Goal: Transaction & Acquisition: Purchase product/service

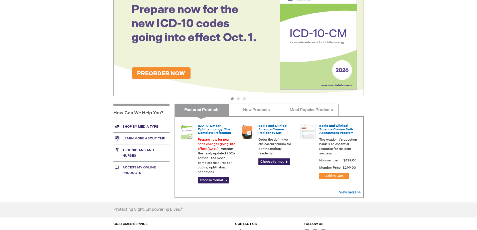
scroll to position [83, 0]
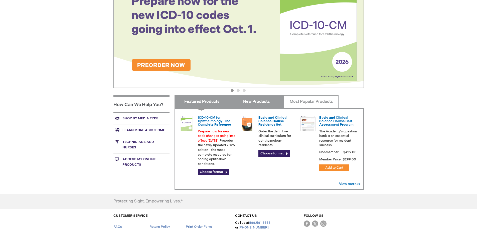
click at [250, 102] on link "New Products" at bounding box center [256, 101] width 55 height 13
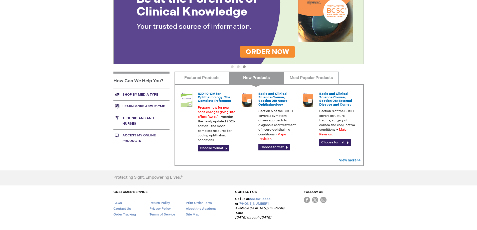
scroll to position [125, 0]
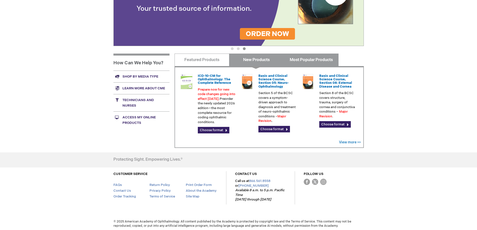
click at [305, 58] on link "Most Popular Products" at bounding box center [311, 60] width 55 height 13
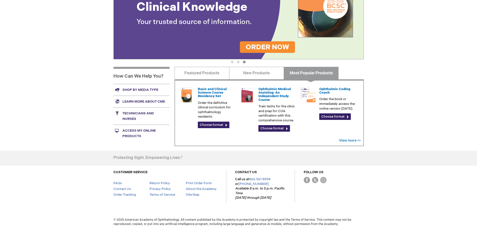
scroll to position [112, 0]
click at [131, 118] on link "Technicians and nurses" at bounding box center [141, 115] width 56 height 17
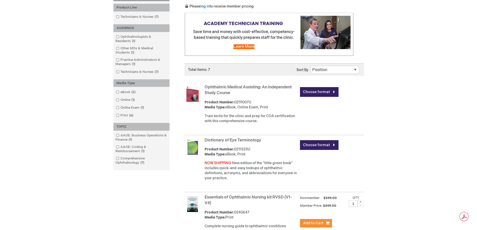
scroll to position [83, 0]
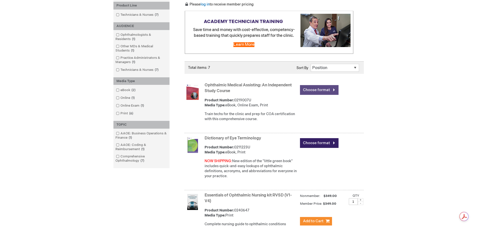
click at [328, 90] on link "Choose format" at bounding box center [319, 90] width 39 height 10
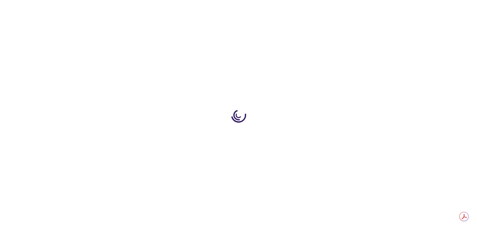
type input "0"
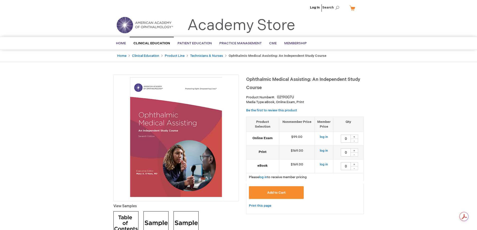
click at [354, 151] on div "+" at bounding box center [354, 150] width 8 height 4
type input "1"
click at [267, 177] on link "log in" at bounding box center [263, 177] width 8 height 4
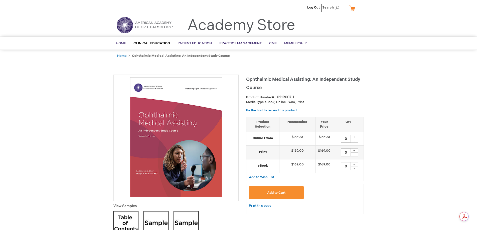
click at [354, 151] on div "+" at bounding box center [354, 150] width 8 height 4
type input "1"
click at [279, 192] on span "Add to Cart" at bounding box center [276, 193] width 18 height 4
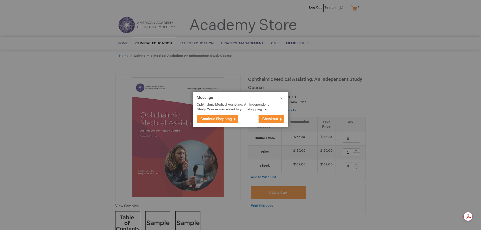
click at [265, 120] on span "Checkout" at bounding box center [270, 119] width 16 height 4
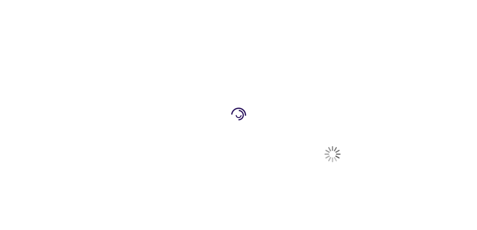
select select "US"
select select "28"
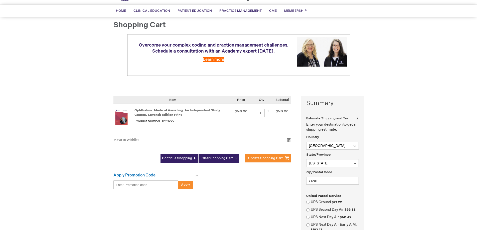
scroll to position [83, 0]
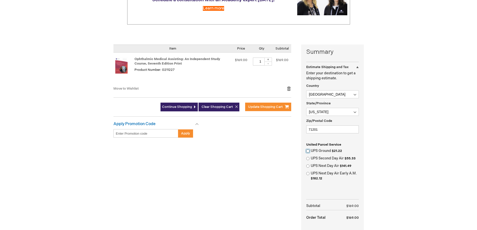
drag, startPoint x: 306, startPoint y: 151, endPoint x: 314, endPoint y: 153, distance: 7.8
click at [306, 151] on input "UPS Ground $21.22" at bounding box center [307, 150] width 3 height 3
radio input "true"
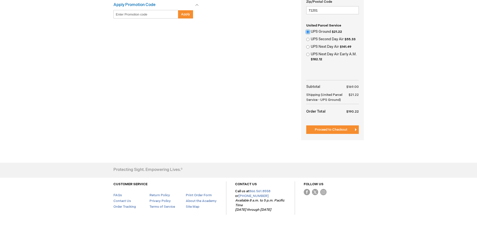
scroll to position [215, 0]
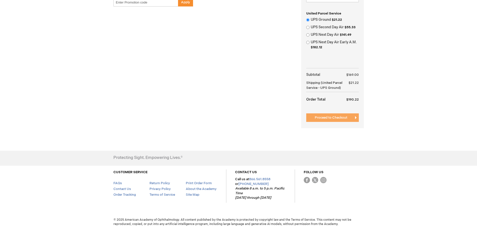
click at [328, 119] on span "Proceed to Checkout" at bounding box center [331, 118] width 33 height 4
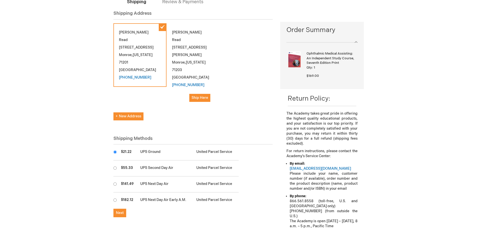
scroll to position [42, 0]
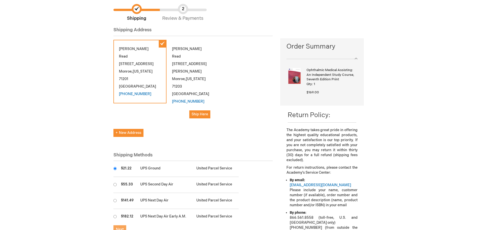
click at [119, 227] on span "Next" at bounding box center [120, 229] width 8 height 4
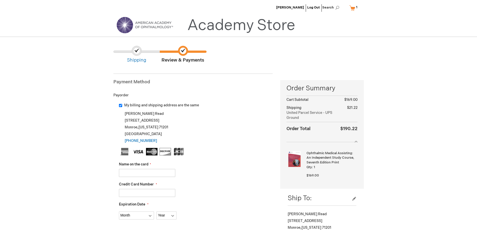
drag, startPoint x: 130, startPoint y: 172, endPoint x: 136, endPoint y: 170, distance: 6.1
click at [130, 172] on input "Name on the card" at bounding box center [147, 173] width 56 height 8
click at [129, 174] on input "Name on the card" at bounding box center [147, 173] width 56 height 8
type input "Kimberly D Read"
type input "5475560600108805"
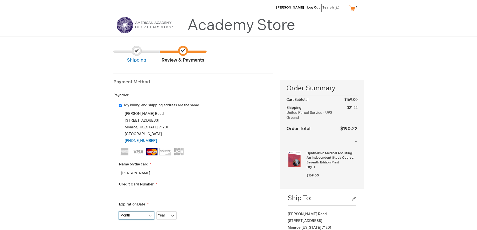
click at [142, 217] on select "Month 01 - January 02 - February 03 - March 04 - April 05 - May 06 - June 07 - …" at bounding box center [136, 216] width 35 height 8
select select "3"
click at [119, 212] on select "Month 01 - January 02 - February 03 - March 04 - April 05 - May 06 - June 07 - …" at bounding box center [136, 216] width 35 height 8
click at [167, 218] on select "Year 2025 2026 2027 2028 2029 2030 2031 2032 2033 2034 2035" at bounding box center [166, 216] width 20 height 8
select select "2026"
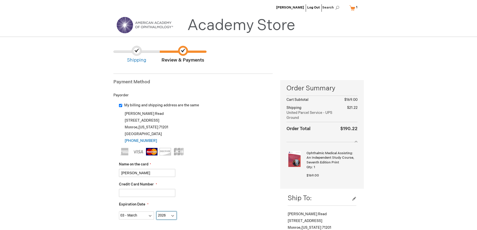
click at [156, 212] on select "Year 2025 2026 2027 2028 2029 2030 2031 2032 2033 2034 2035" at bounding box center [166, 216] width 20 height 8
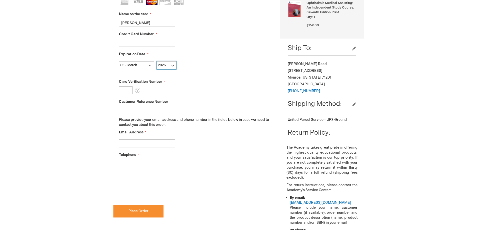
scroll to position [167, 0]
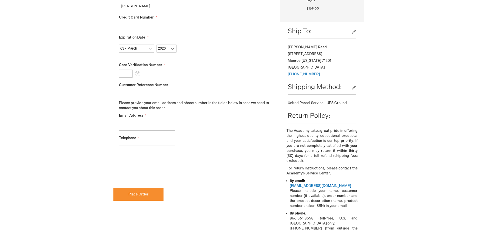
click at [127, 76] on input "Card Verification Number" at bounding box center [126, 74] width 14 height 8
type input "680"
click at [219, 84] on div "Customer Reference Number" at bounding box center [196, 91] width 154 height 16
click at [145, 96] on input "Customer Reference Number" at bounding box center [147, 94] width 56 height 8
click at [138, 125] on input "Email Address" at bounding box center [147, 127] width 56 height 8
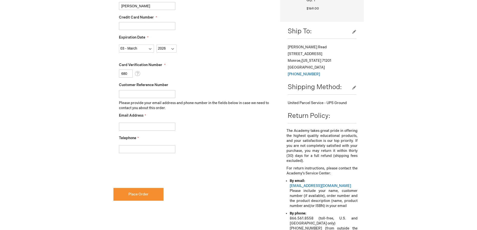
type input "kim@readeyecenter.com"
type input "3183873881"
checkbox input "true"
click at [142, 195] on span "Place Order" at bounding box center [138, 194] width 20 height 4
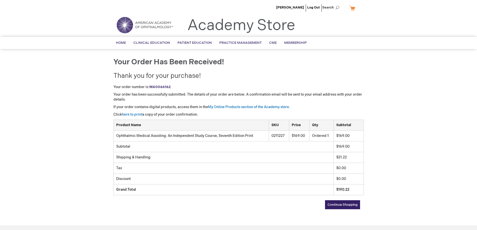
click at [162, 86] on strong "WA0066162" at bounding box center [159, 87] width 21 height 4
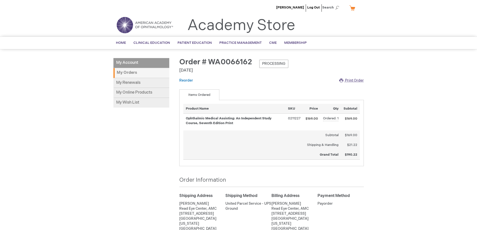
click at [350, 79] on span "Print Order" at bounding box center [354, 80] width 19 height 4
click at [314, 8] on link "Log Out" at bounding box center [313, 8] width 13 height 4
